Goal: Task Accomplishment & Management: Complete application form

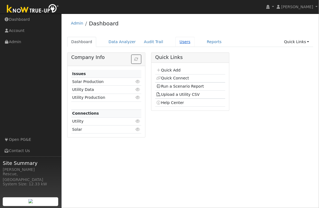
click at [176, 42] on link "Users" at bounding box center [185, 42] width 19 height 10
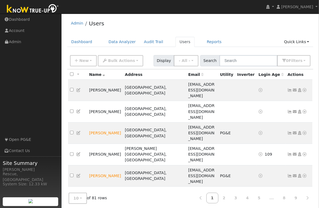
scroll to position [1, 0]
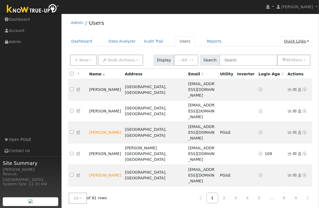
click at [301, 37] on link "Quick Links" at bounding box center [296, 41] width 33 height 10
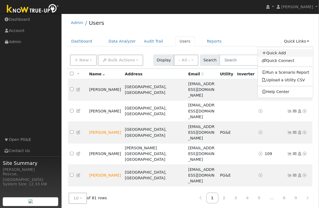
scroll to position [0, 0]
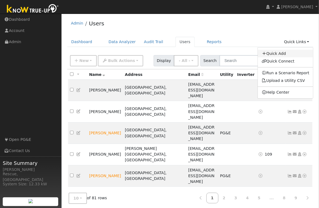
click at [278, 53] on link "Quick Add" at bounding box center [286, 54] width 56 height 8
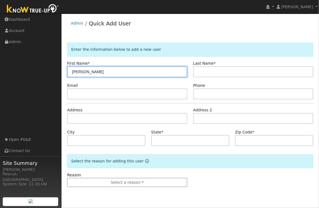
type input "[PERSON_NAME]"
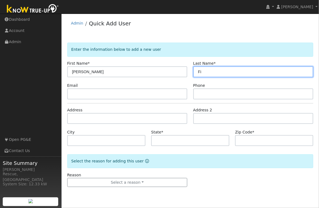
type input "F"
type input "Bre"
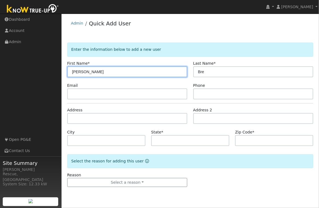
drag, startPoint x: 120, startPoint y: 72, endPoint x: 62, endPoint y: 69, distance: 57.5
click at [63, 69] on div "User Profile First name Last name Email Email Notifications No Emails No Emails…" at bounding box center [191, 111] width 258 height 195
type input "Brett"
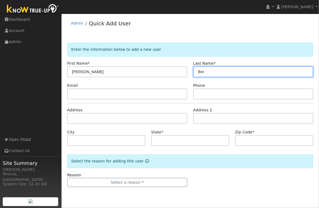
click at [221, 66] on input "Bre" at bounding box center [253, 71] width 120 height 11
drag, startPoint x: 203, startPoint y: 69, endPoint x: 181, endPoint y: 67, distance: 22.5
click at [181, 67] on div "First Name * Brett Last Name * Bre" at bounding box center [190, 69] width 252 height 17
type input "Johnson"
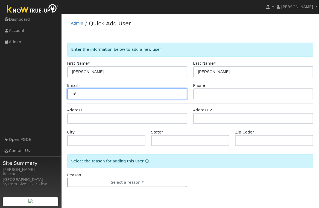
type input "1"
paste input "brettljohnson@hotmail.com"
type input "brettljohnson@hotmail.com"
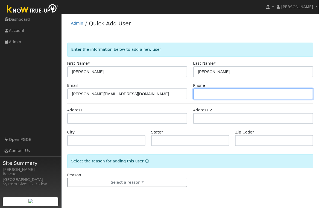
click at [244, 94] on input "text" at bounding box center [253, 94] width 120 height 11
paste input "530 957-0577"
type input "530 957-0577"
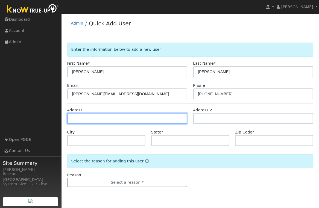
click at [92, 118] on input "text" at bounding box center [127, 118] width 120 height 11
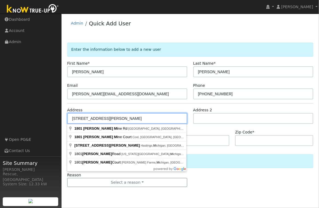
type input "1801 Sliger Mine Road"
type input "Greenwood"
type input "CA"
type input "95635"
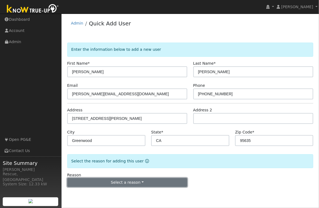
drag, startPoint x: 148, startPoint y: 184, endPoint x: 149, endPoint y: 181, distance: 3.1
click at [148, 184] on button "Select a reason" at bounding box center [127, 182] width 120 height 9
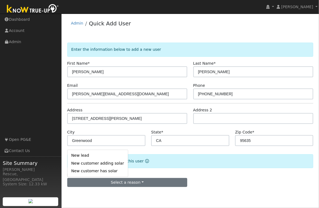
click at [98, 159] on link "New lead" at bounding box center [98, 156] width 60 height 8
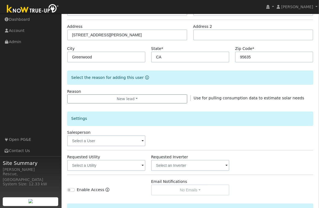
scroll to position [89, 0]
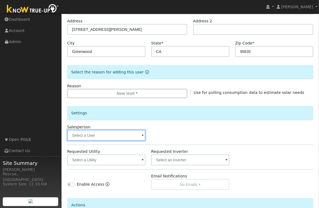
click at [134, 138] on input "text" at bounding box center [106, 135] width 78 height 11
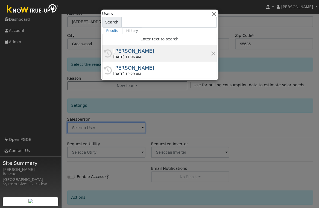
scroll to position [97, 0]
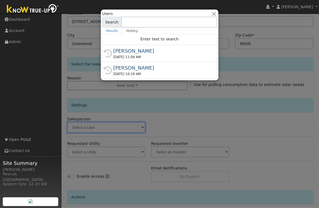
click at [157, 49] on div "[PERSON_NAME]" at bounding box center [162, 50] width 97 height 7
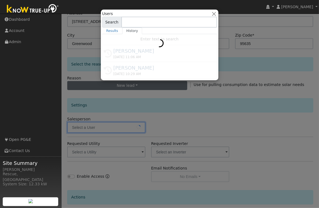
type input "[PERSON_NAME]"
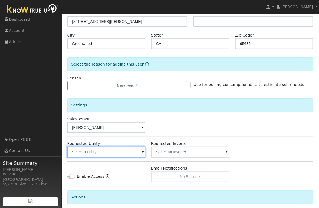
click at [132, 150] on input "text" at bounding box center [106, 152] width 78 height 11
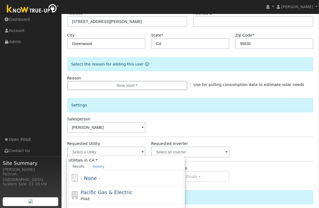
click at [128, 195] on div "Pacific Gas & Electric PG&E" at bounding box center [131, 195] width 101 height 13
type input "Pacific Gas & Electric"
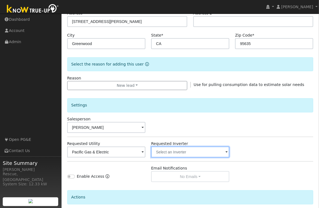
click at [203, 147] on input "text" at bounding box center [190, 152] width 78 height 11
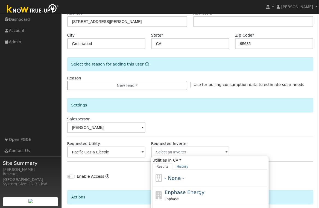
click at [191, 181] on div "- None -" at bounding box center [215, 178] width 101 height 7
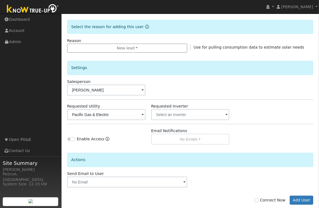
scroll to position [145, 0]
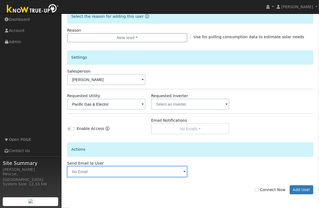
click at [173, 174] on input "text" at bounding box center [127, 172] width 120 height 11
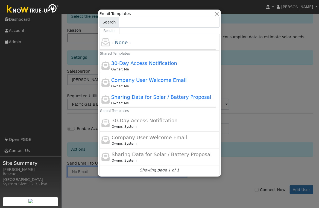
click at [261, 173] on div at bounding box center [159, 104] width 319 height 208
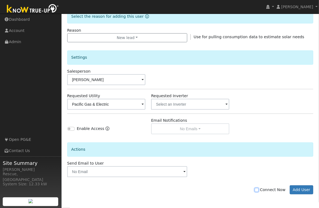
click at [259, 190] on input "Connect Now" at bounding box center [257, 190] width 4 height 4
checkbox input "true"
click at [304, 191] on button "Add User" at bounding box center [302, 190] width 24 height 9
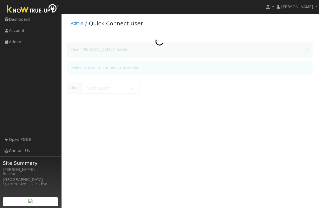
type input "[PERSON_NAME]"
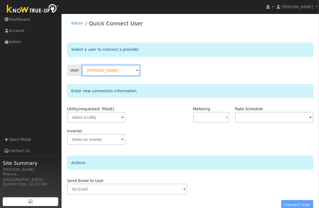
scroll to position [9, 0]
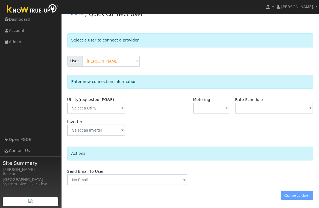
click at [121, 111] on span at bounding box center [122, 109] width 2 height 6
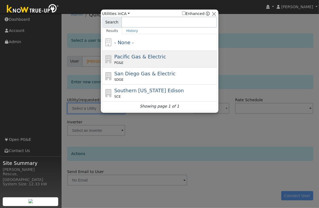
click at [153, 56] on span "Pacific Gas & Electric" at bounding box center [140, 57] width 52 height 6
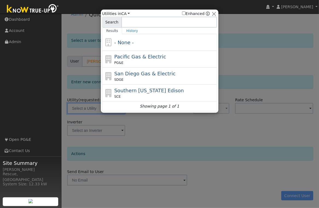
type input "PG&E"
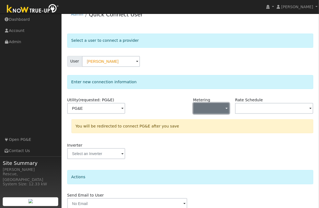
click at [223, 110] on button "button" at bounding box center [211, 108] width 36 height 11
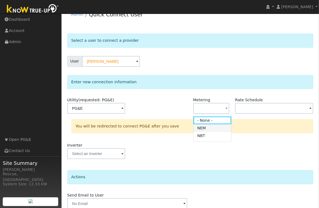
click at [209, 131] on link "NEM" at bounding box center [213, 128] width 38 height 8
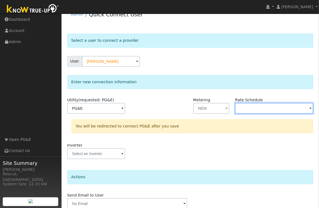
click at [252, 112] on input "text" at bounding box center [274, 108] width 78 height 11
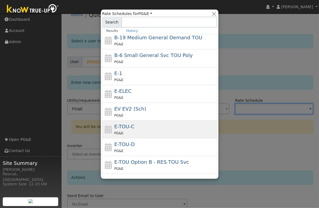
scroll to position [55, 0]
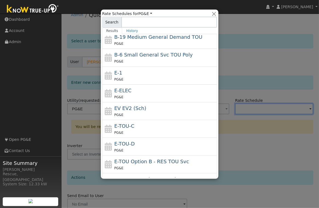
click at [148, 127] on div "E-TOU-C PG&E" at bounding box center [164, 129] width 101 height 13
type input "E-TOU-C"
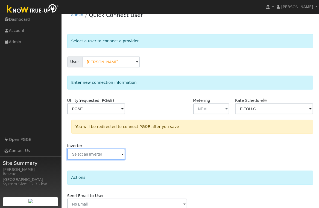
click at [80, 155] on input "text" at bounding box center [96, 154] width 58 height 11
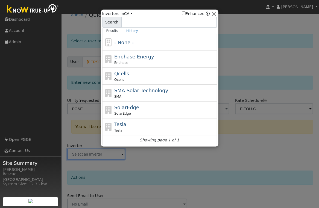
click at [128, 44] on span "- None -" at bounding box center [123, 43] width 19 height 6
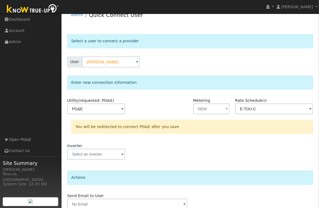
scroll to position [33, 0]
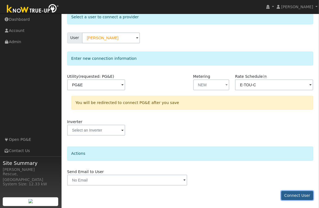
click at [297, 198] on button "Connect User" at bounding box center [297, 195] width 32 height 9
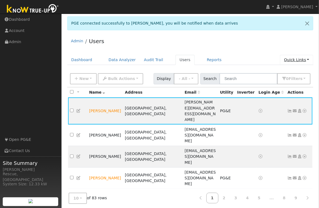
click at [304, 59] on link "Quick Links" at bounding box center [296, 60] width 33 height 10
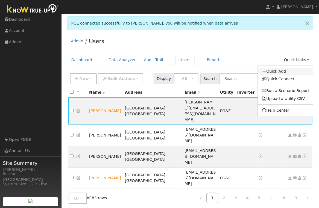
click at [281, 71] on link "Quick Add" at bounding box center [286, 72] width 56 height 8
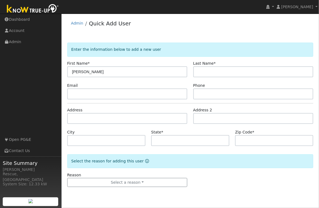
type input "[PERSON_NAME]"
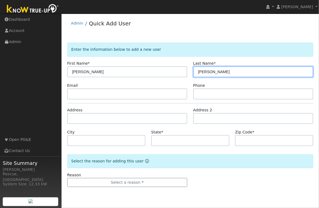
type input "[PERSON_NAME]"
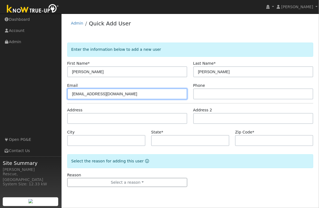
type input "[EMAIL_ADDRESS][DOMAIN_NAME]"
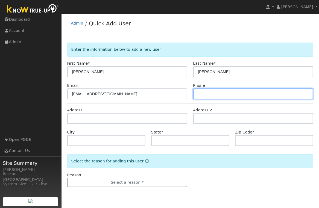
type input "8"
type input "9167590293"
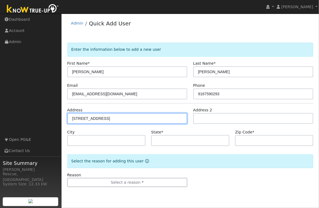
type input "[STREET_ADDRESS]"
type input "Rocklin"
type input "CA"
type input "95677"
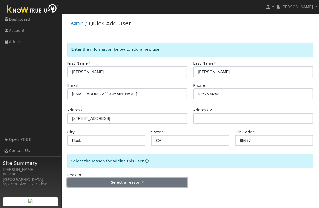
click at [122, 179] on button "Select a reason" at bounding box center [127, 182] width 120 height 9
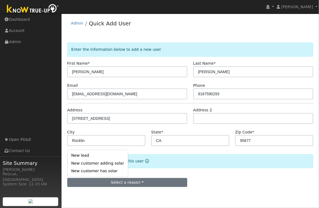
click at [89, 157] on link "New lead" at bounding box center [98, 156] width 60 height 8
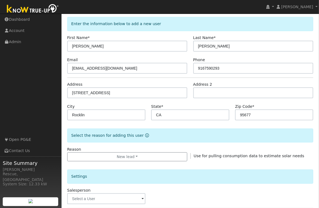
scroll to position [95, 0]
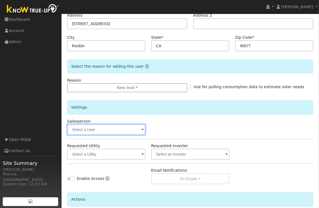
click at [109, 133] on input "text" at bounding box center [106, 129] width 78 height 11
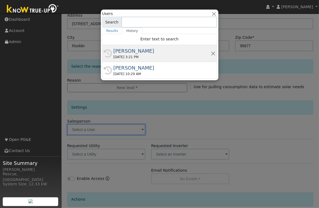
click at [135, 56] on div "[DATE] 3:21 PM" at bounding box center [162, 57] width 97 height 5
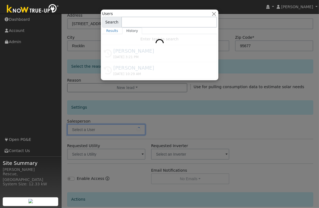
type input "[PERSON_NAME]"
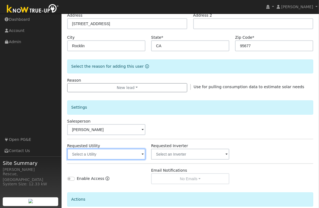
click at [123, 154] on input "text" at bounding box center [106, 154] width 78 height 11
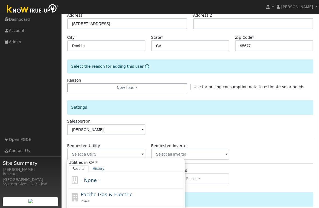
click at [114, 196] on span "Pacific Gas & Electric" at bounding box center [107, 195] width 52 height 6
type input "Pacific Gas & Electric"
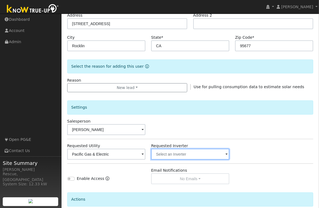
click at [181, 155] on input "text" at bounding box center [190, 154] width 78 height 11
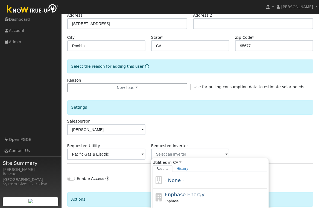
click at [180, 185] on div "- None -" at bounding box center [210, 180] width 115 height 17
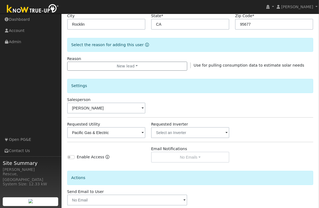
scroll to position [145, 0]
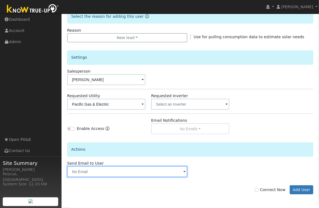
click at [114, 175] on input "text" at bounding box center [127, 172] width 120 height 11
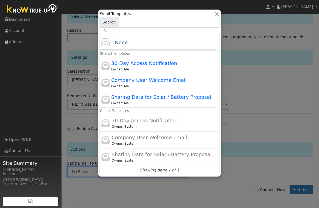
click at [163, 106] on div "Sharing Data for Solar / Battery Proposal Owner: Me" at bounding box center [160, 99] width 120 height 17
type input "Sharing Data for Solar / Battery Proposal"
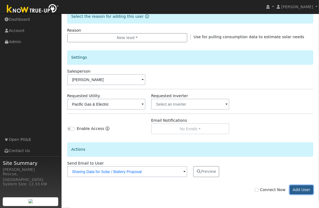
click at [293, 191] on button "Add User" at bounding box center [302, 190] width 24 height 9
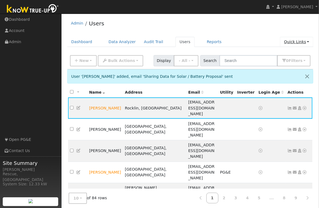
click at [304, 46] on link "Quick Links" at bounding box center [296, 42] width 33 height 10
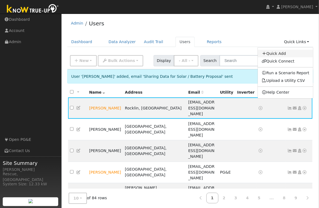
click at [286, 53] on link "Quick Add" at bounding box center [286, 54] width 56 height 8
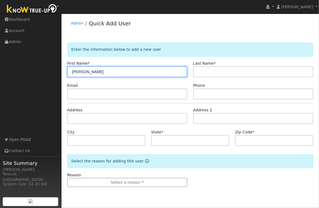
type input "[PERSON_NAME]"
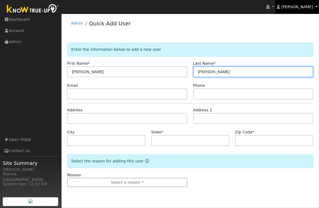
type input "[PERSON_NAME]"
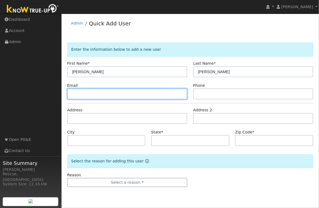
click at [80, 94] on input "text" at bounding box center [127, 94] width 120 height 11
paste input "[EMAIL_ADDRESS][DOMAIN_NAME]>"
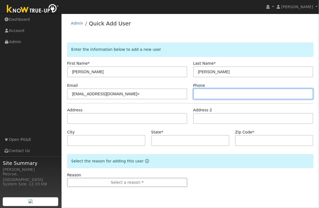
click at [208, 95] on input "text" at bounding box center [253, 94] width 120 height 11
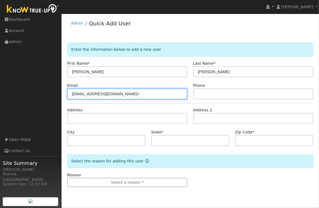
click at [139, 95] on input "[EMAIL_ADDRESS][DOMAIN_NAME]>" at bounding box center [127, 94] width 120 height 11
type input "[EMAIL_ADDRESS][DOMAIN_NAME]"
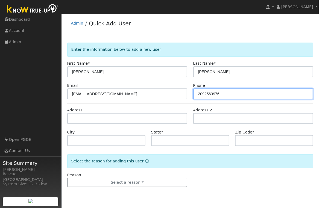
type input "2092563976"
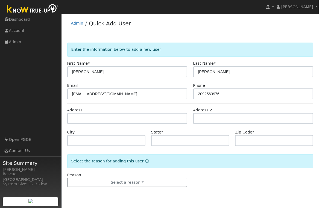
click at [318, 78] on div "User Profile First name Last name Email Email Notifications No Emails No Emails…" at bounding box center [191, 111] width 258 height 195
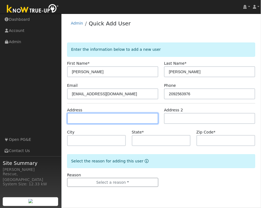
click at [82, 114] on input "text" at bounding box center [112, 118] width 91 height 11
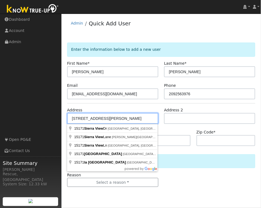
type input "[GEOGRAPHIC_DATA]"
type input "CA"
type input "95685"
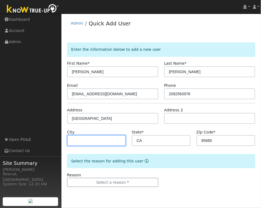
click at [96, 141] on input "text" at bounding box center [96, 140] width 59 height 11
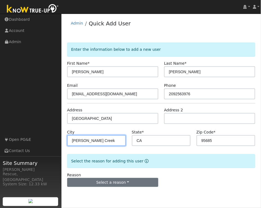
type input "[PERSON_NAME] Creek"
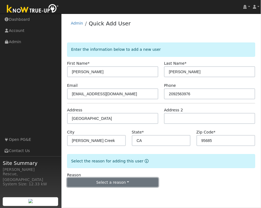
click at [112, 182] on button "Select a reason" at bounding box center [112, 182] width 91 height 9
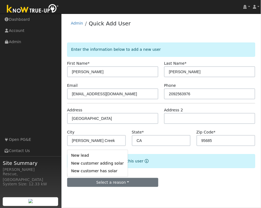
click at [106, 170] on link "New customer has solar" at bounding box center [98, 172] width 60 height 8
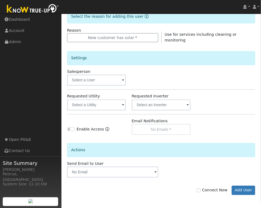
scroll to position [144, 0]
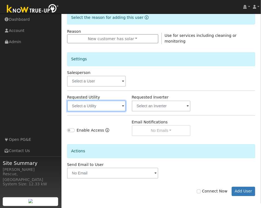
click at [97, 107] on input "text" at bounding box center [96, 106] width 59 height 11
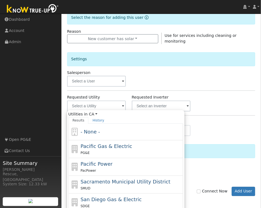
click at [103, 133] on div "- None -" at bounding box center [131, 132] width 101 height 7
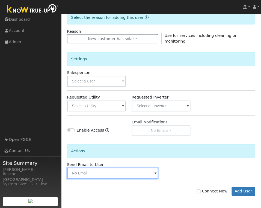
click at [108, 171] on input "text" at bounding box center [112, 173] width 91 height 11
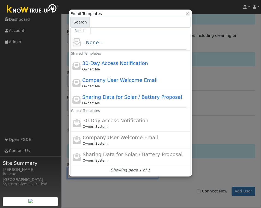
drag, startPoint x: 216, startPoint y: 172, endPoint x: 214, endPoint y: 176, distance: 4.4
click at [216, 172] on div at bounding box center [130, 104] width 261 height 208
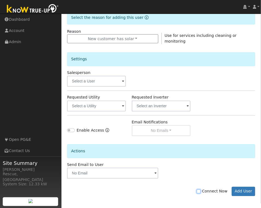
drag, startPoint x: 203, startPoint y: 191, endPoint x: 221, endPoint y: 191, distance: 18.1
click at [201, 191] on input "Connect Now" at bounding box center [199, 192] width 4 height 4
checkbox input "true"
click at [248, 193] on button "Add User" at bounding box center [244, 191] width 24 height 9
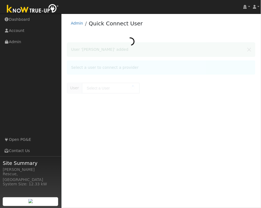
type input "Dave Keith"
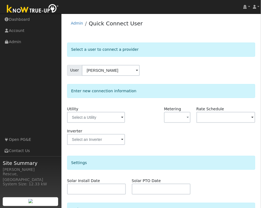
click at [99, 108] on div "Utility" at bounding box center [96, 117] width 65 height 22
click at [101, 118] on input "text" at bounding box center [96, 117] width 58 height 11
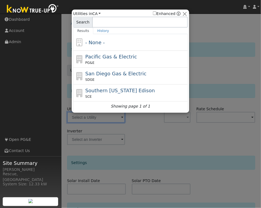
click at [120, 59] on span "Pacific Gas & Electric" at bounding box center [112, 57] width 52 height 6
type input "PG&E"
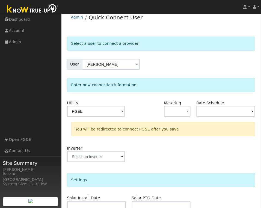
scroll to position [5, 0]
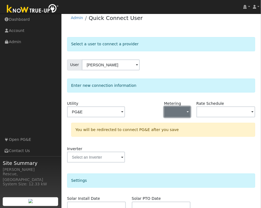
click at [181, 115] on button "button" at bounding box center [177, 112] width 27 height 11
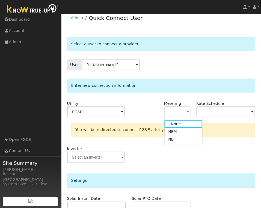
click at [185, 132] on link "NEM" at bounding box center [184, 132] width 38 height 8
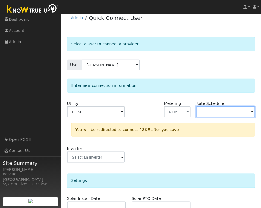
click at [221, 112] on input "text" at bounding box center [226, 112] width 59 height 11
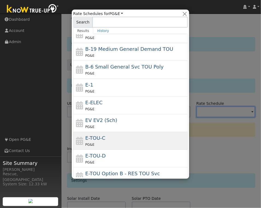
scroll to position [48, 0]
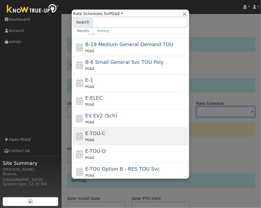
click at [137, 138] on div "PG&E" at bounding box center [136, 140] width 101 height 6
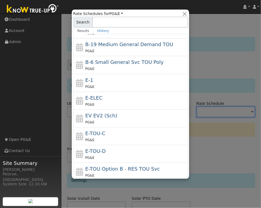
type input "E-TOU-C"
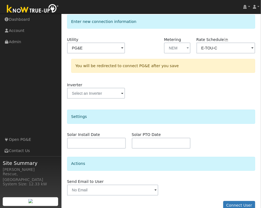
scroll to position [80, 0]
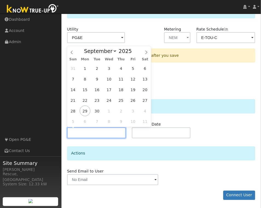
click at [99, 136] on input "text" at bounding box center [96, 133] width 59 height 11
click at [126, 51] on input "2025" at bounding box center [127, 51] width 20 height 6
click at [133, 53] on span at bounding box center [135, 52] width 4 height 3
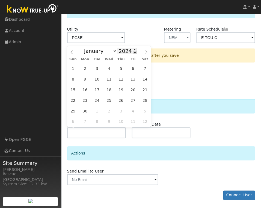
click at [133, 53] on span at bounding box center [135, 52] width 4 height 3
type input "2022"
click at [123, 114] on span "29" at bounding box center [121, 111] width 11 height 11
type input "09/29/2022"
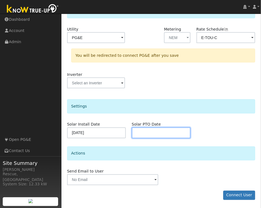
click at [162, 132] on input "text" at bounding box center [161, 133] width 59 height 11
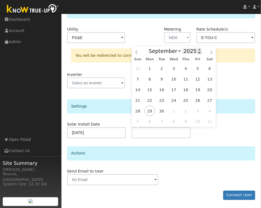
drag, startPoint x: 194, startPoint y: 53, endPoint x: 197, endPoint y: 53, distance: 3.1
click at [194, 53] on input "2025" at bounding box center [192, 51] width 20 height 6
click at [198, 53] on span at bounding box center [200, 52] width 4 height 3
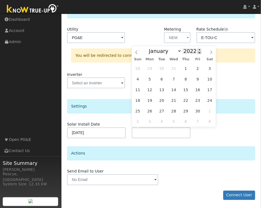
click at [198, 53] on span at bounding box center [200, 52] width 4 height 3
type input "2021"
click at [182, 88] on span "16" at bounding box center [186, 90] width 11 height 11
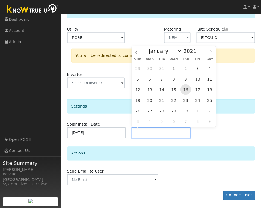
type input "09/16/2021"
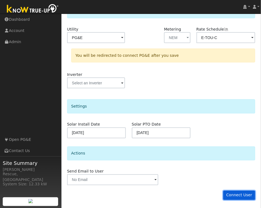
click at [237, 195] on button "Connect User" at bounding box center [240, 195] width 32 height 9
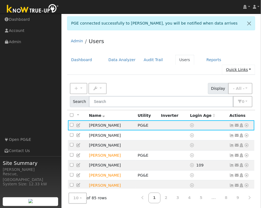
click at [245, 65] on link "Quick Links" at bounding box center [238, 70] width 33 height 10
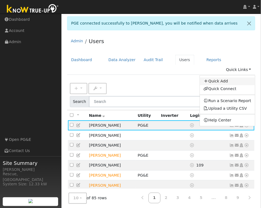
click at [225, 78] on link "Quick Add" at bounding box center [228, 82] width 56 height 8
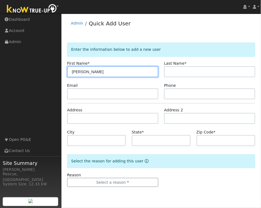
drag, startPoint x: 134, startPoint y: 73, endPoint x: 130, endPoint y: 73, distance: 4.4
click at [130, 73] on input "[PERSON_NAME]" at bounding box center [112, 71] width 91 height 11
type input "[PERSON_NAME]"
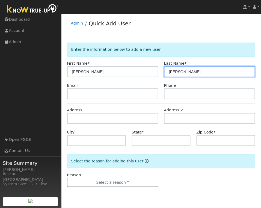
type input "[PERSON_NAME]"
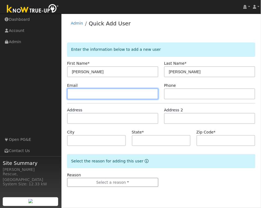
click at [130, 96] on input "text" at bounding box center [112, 94] width 91 height 11
paste input "[EMAIL_ADDRESS][DOMAIN_NAME]"
type input "[EMAIL_ADDRESS][DOMAIN_NAME]"
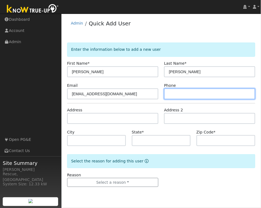
click at [180, 96] on input "text" at bounding box center [209, 94] width 91 height 11
type input "2092563976"
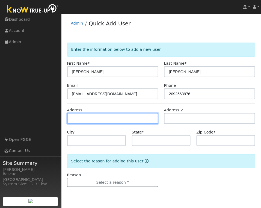
drag, startPoint x: 147, startPoint y: 117, endPoint x: 150, endPoint y: 116, distance: 3.0
click at [147, 117] on input "text" at bounding box center [112, 118] width 91 height 11
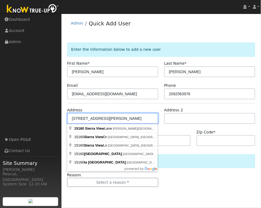
type input "[STREET_ADDRESS]"
type input "[PERSON_NAME] Creek"
type input "CA"
type input "95685"
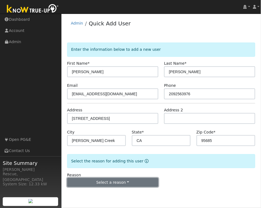
click at [126, 187] on button "Select a reason" at bounding box center [112, 182] width 91 height 9
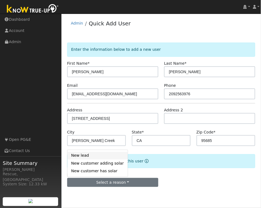
click at [94, 158] on link "New lead" at bounding box center [98, 156] width 60 height 8
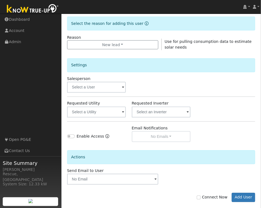
scroll to position [144, 0]
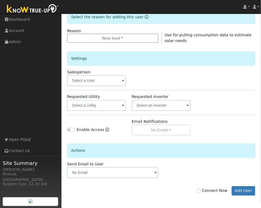
click at [98, 73] on div "Salesperson" at bounding box center [96, 78] width 65 height 17
click at [97, 77] on input "text" at bounding box center [96, 80] width 59 height 11
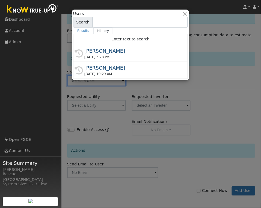
click at [110, 55] on div "[DATE] 3:28 PM" at bounding box center [133, 57] width 97 height 5
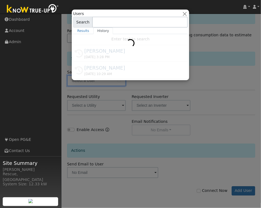
type input "[PERSON_NAME]"
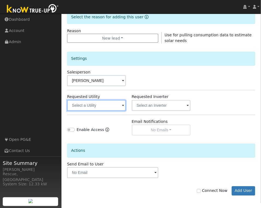
click at [107, 109] on input "text" at bounding box center [96, 105] width 59 height 11
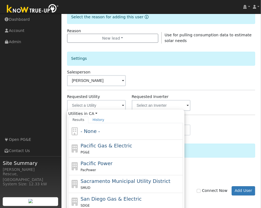
click at [115, 143] on div "Pacific Gas & Electric PG&E" at bounding box center [131, 148] width 101 height 13
type input "Pacific Gas & Electric"
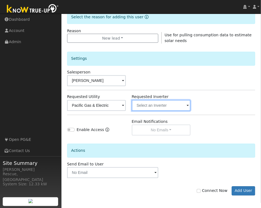
click at [178, 104] on input "text" at bounding box center [161, 105] width 59 height 11
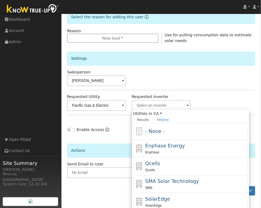
click at [176, 135] on div "- None -" at bounding box center [190, 132] width 115 height 17
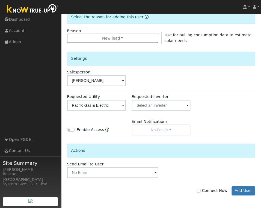
click at [216, 194] on div "Connect Now Add User" at bounding box center [161, 191] width 194 height 9
click at [215, 192] on label "Connect Now" at bounding box center [212, 191] width 31 height 6
click at [201, 192] on input "Connect Now" at bounding box center [199, 192] width 4 height 4
checkbox input "true"
click at [246, 192] on button "Add User" at bounding box center [244, 191] width 24 height 9
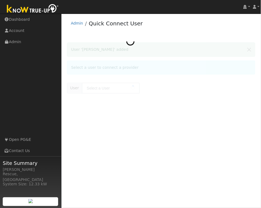
type input "[PERSON_NAME]"
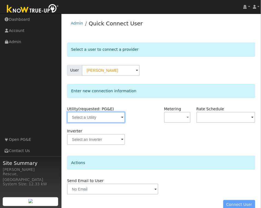
click at [99, 115] on input "text" at bounding box center [96, 117] width 58 height 11
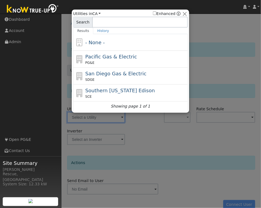
drag, startPoint x: 106, startPoint y: 55, endPoint x: 109, endPoint y: 57, distance: 3.0
click at [106, 55] on span "Pacific Gas & Electric" at bounding box center [112, 57] width 52 height 6
type input "PG&E"
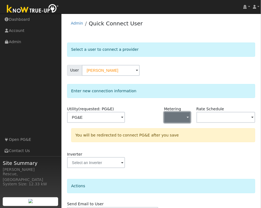
click at [182, 120] on button "button" at bounding box center [177, 117] width 27 height 11
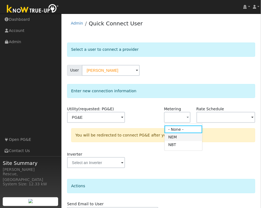
click at [194, 140] on link "NEM" at bounding box center [184, 137] width 38 height 8
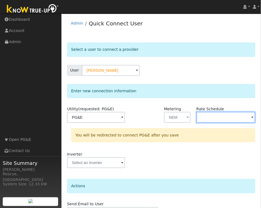
click at [225, 114] on input "text" at bounding box center [226, 117] width 59 height 11
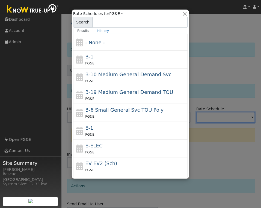
click at [141, 62] on div "PG&E" at bounding box center [136, 63] width 101 height 6
type input "B-1"
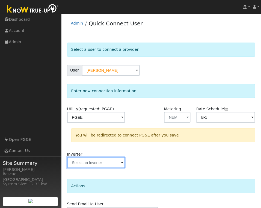
click at [110, 164] on input "text" at bounding box center [96, 163] width 58 height 11
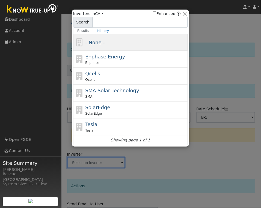
click at [141, 42] on div "- None -" at bounding box center [136, 42] width 101 height 7
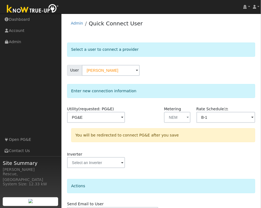
scroll to position [33, 0]
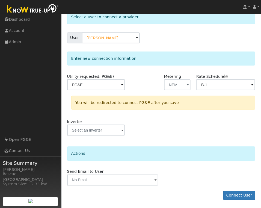
click at [238, 201] on form "Select a user to connect a provider User Roxanne Keith Account Default Account …" at bounding box center [161, 108] width 189 height 196
click at [240, 198] on button "Connect User" at bounding box center [240, 195] width 32 height 9
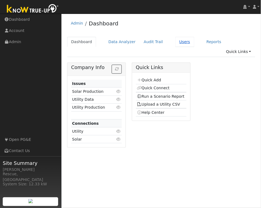
click at [176, 43] on link "Users" at bounding box center [185, 42] width 19 height 10
